Goal: Information Seeking & Learning: Learn about a topic

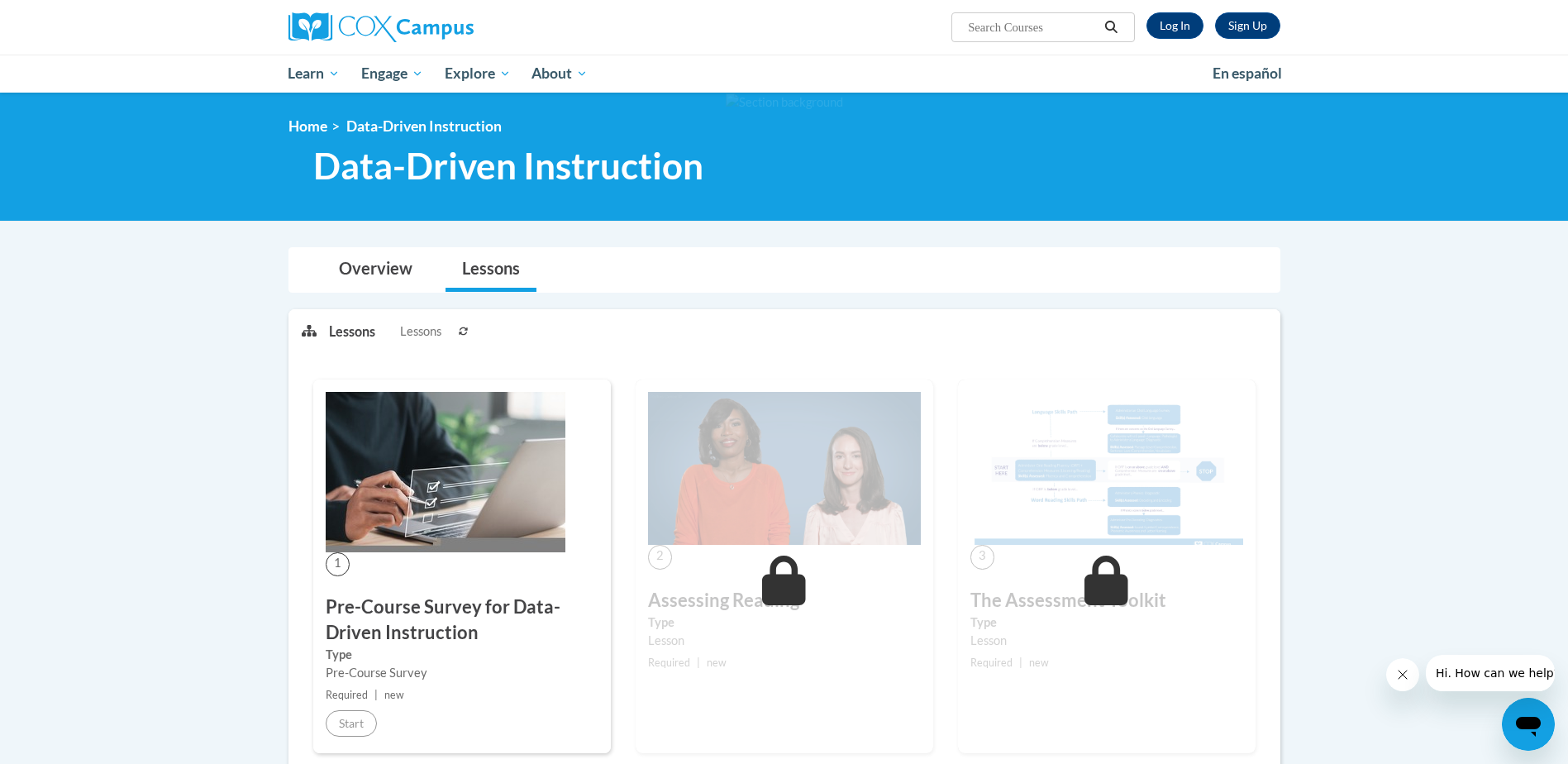
click at [645, 337] on ul "Lessons Lessons" at bounding box center [563, 330] width 469 height 41
click at [1167, 22] on link "Log In" at bounding box center [1174, 25] width 57 height 26
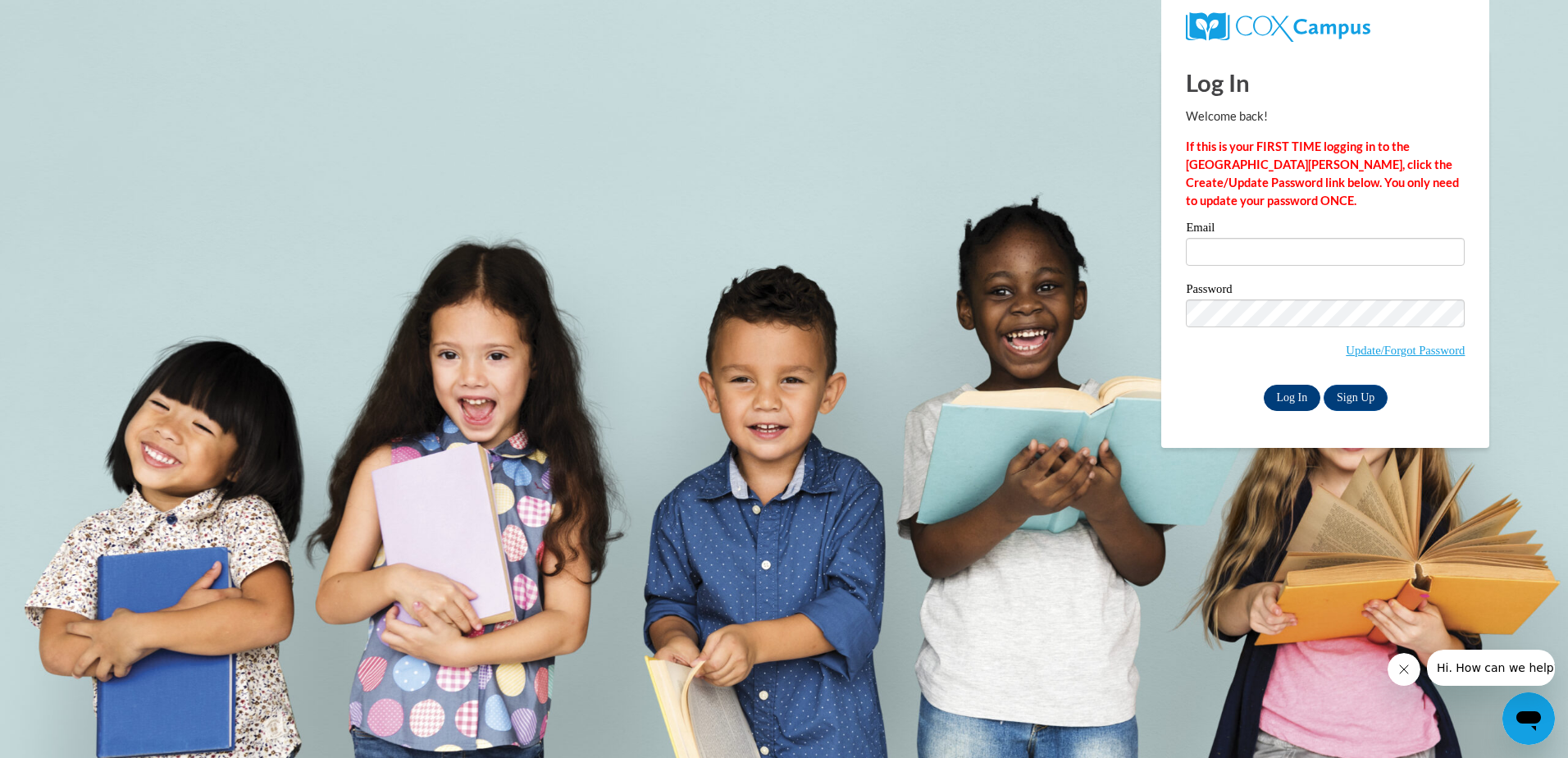
type input "bsmrek@altaheadstart.org"
click at [1286, 396] on input "Log In" at bounding box center [1293, 397] width 57 height 26
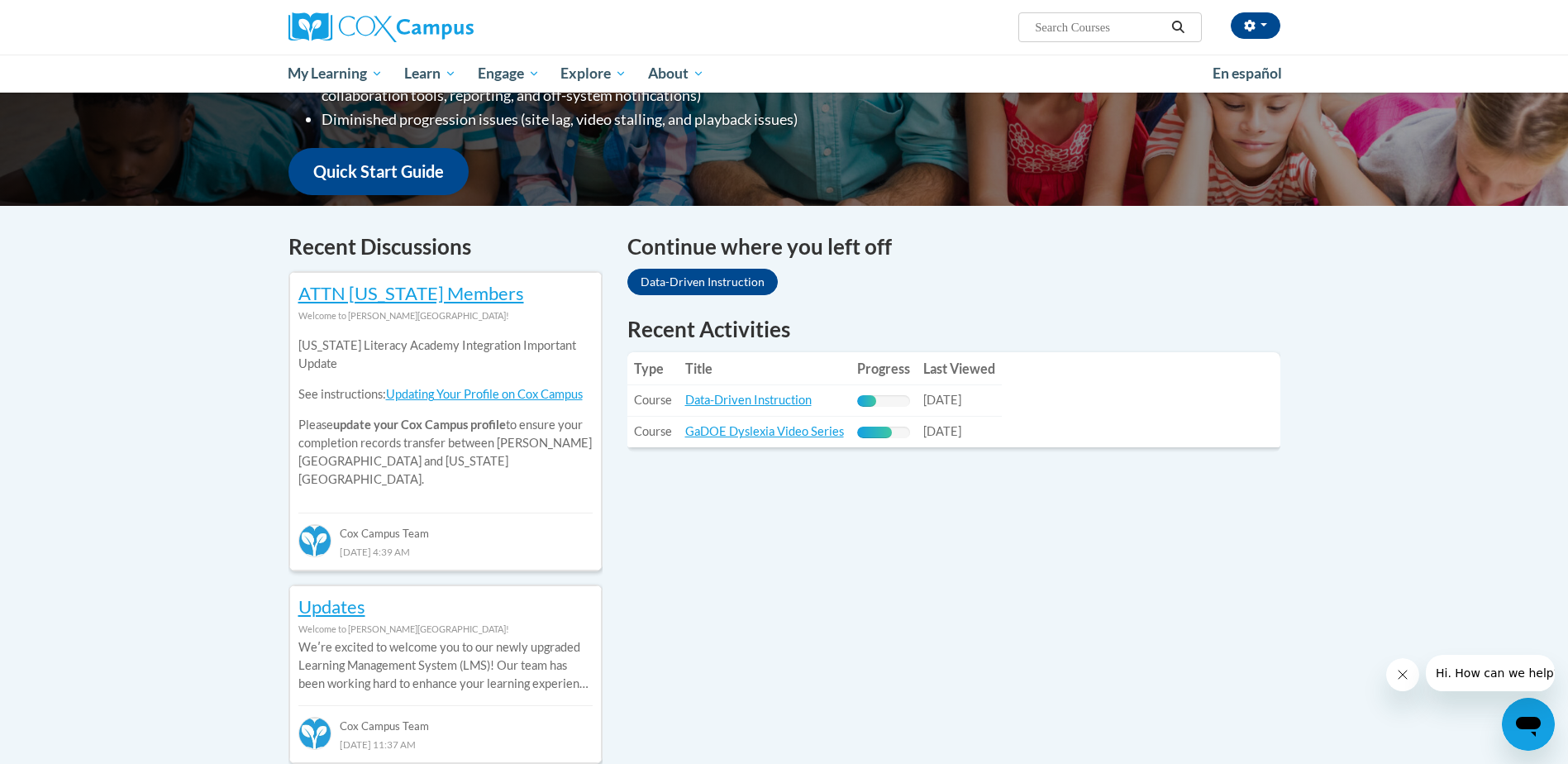
scroll to position [413, 0]
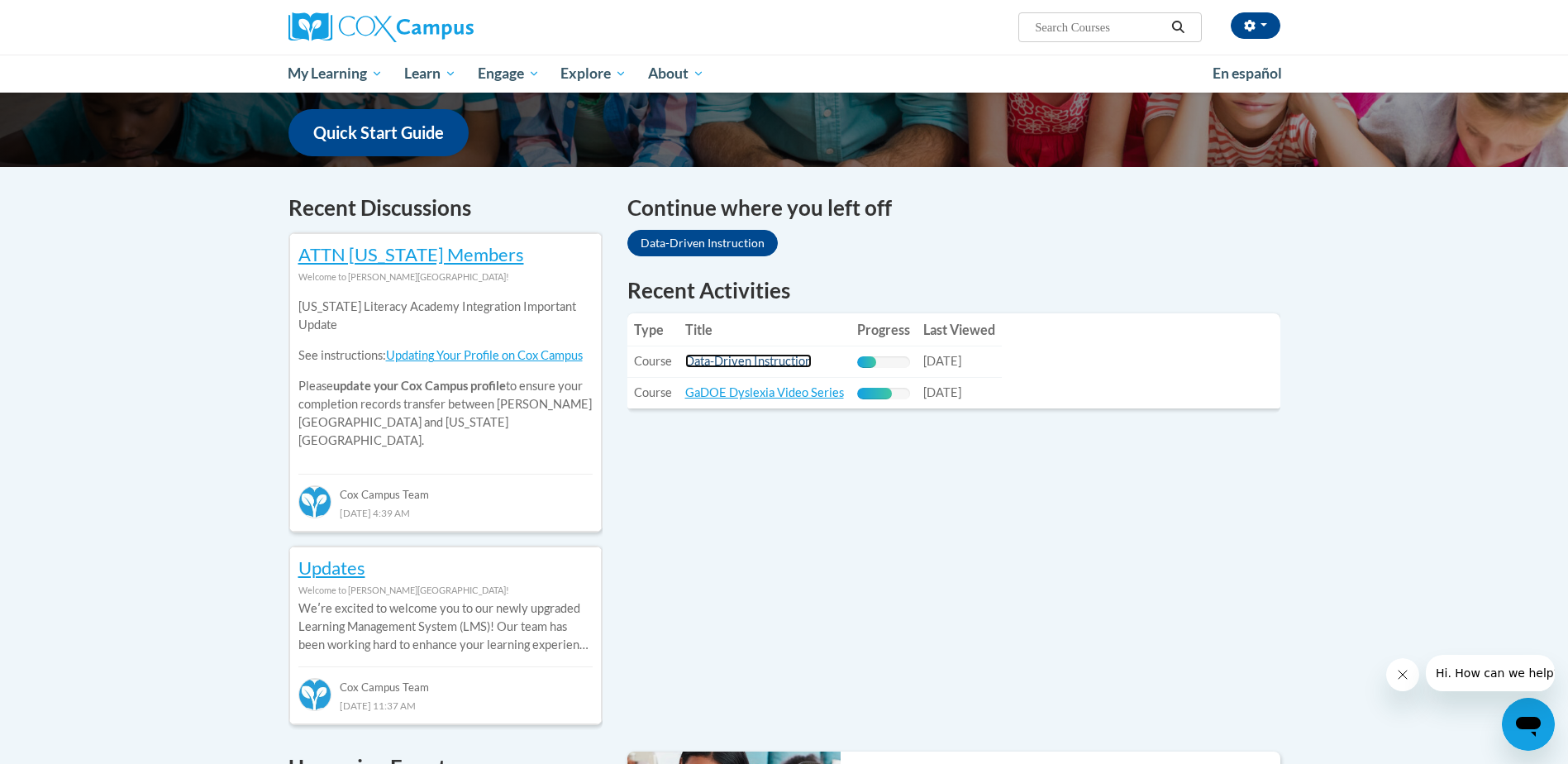
click at [726, 367] on link "Data-Driven Instruction" at bounding box center [748, 361] width 127 height 14
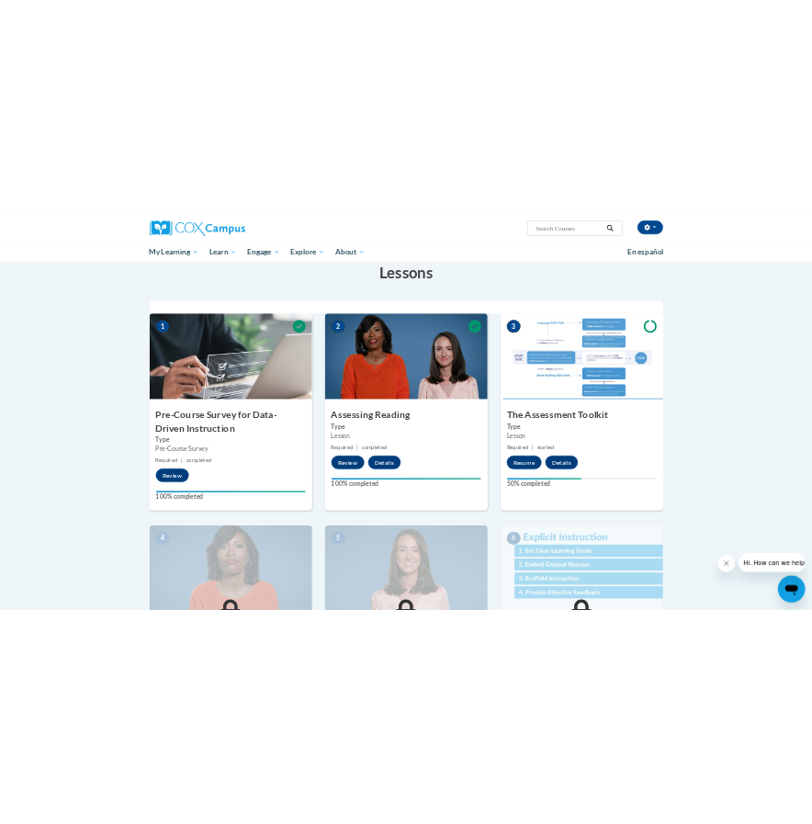
scroll to position [367, 0]
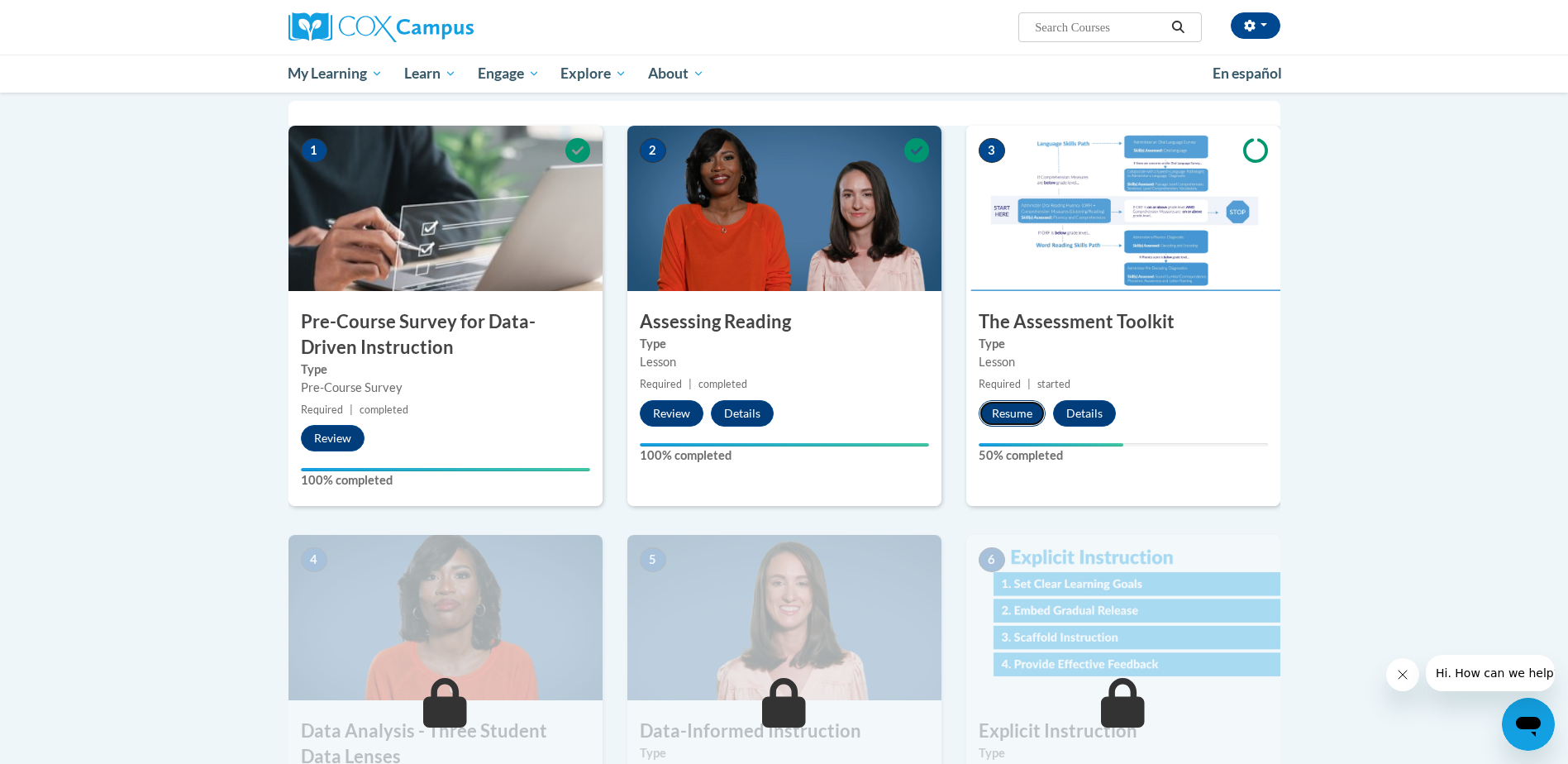
click at [1004, 411] on button "Resume" at bounding box center [1012, 413] width 67 height 26
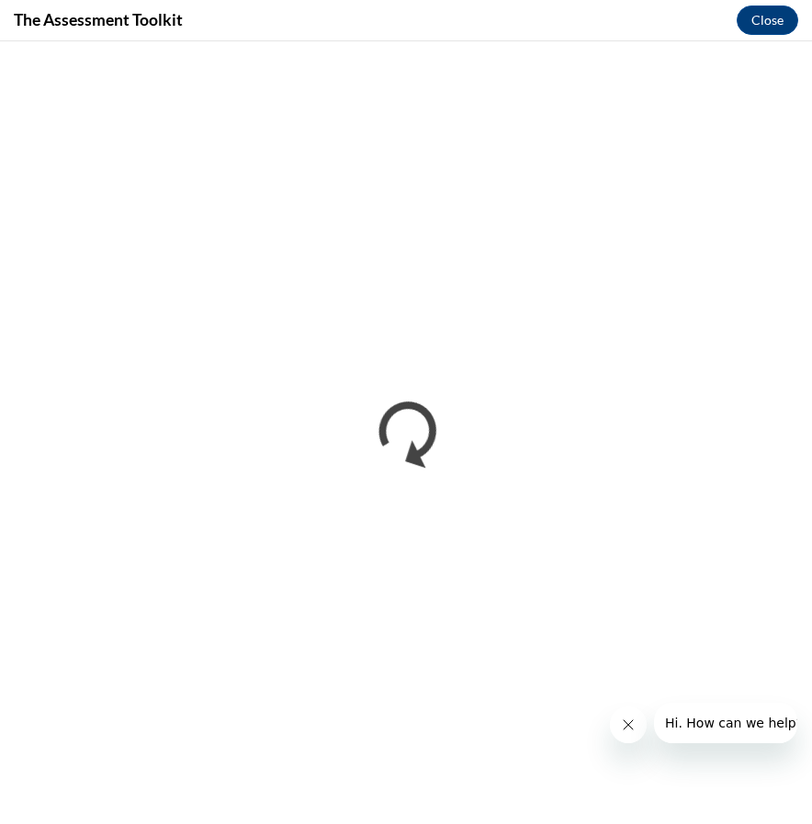
scroll to position [0, 0]
